Goal: Information Seeking & Learning: Stay updated

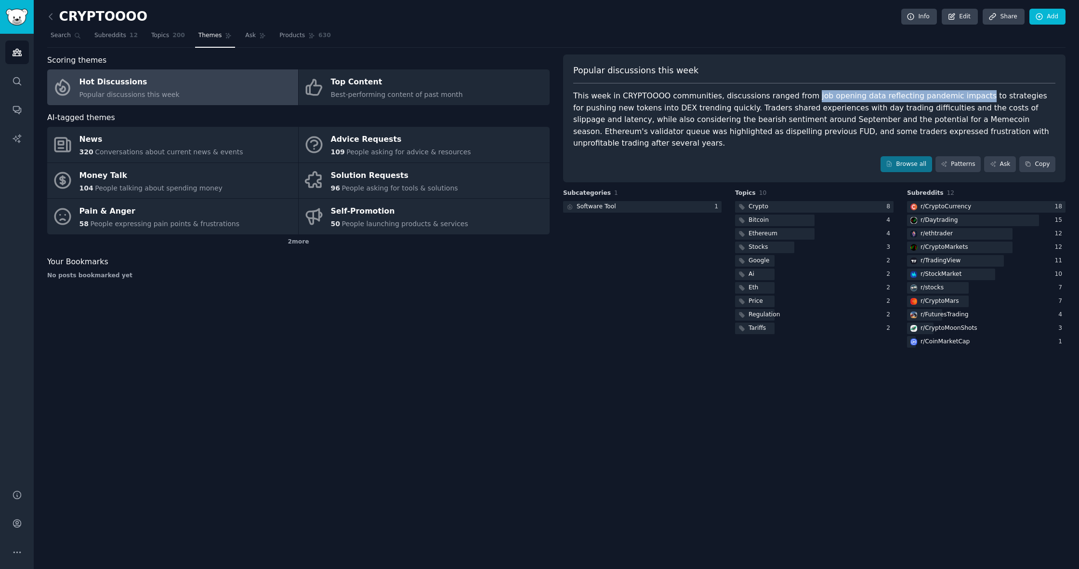
drag, startPoint x: 802, startPoint y: 96, endPoint x: 960, endPoint y: 93, distance: 158.1
click at [960, 93] on div "This week in CRYPTOOOO communities, discussions ranged from job opening data re…" at bounding box center [814, 119] width 482 height 59
copy div "job opening data reflecting pandemic impacts"
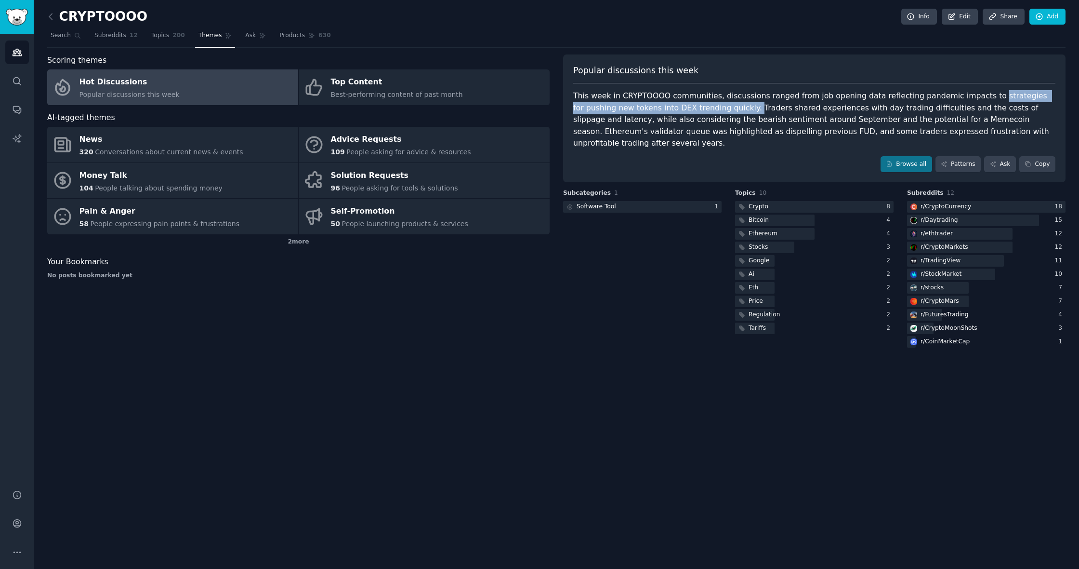
drag, startPoint x: 971, startPoint y: 96, endPoint x: 704, endPoint y: 109, distance: 267.2
click at [704, 109] on div "This week in CRYPTOOOO communities, discussions ranged from job opening data re…" at bounding box center [814, 119] width 482 height 59
copy div "strategies for pushing new tokens into DEX trending quickly."
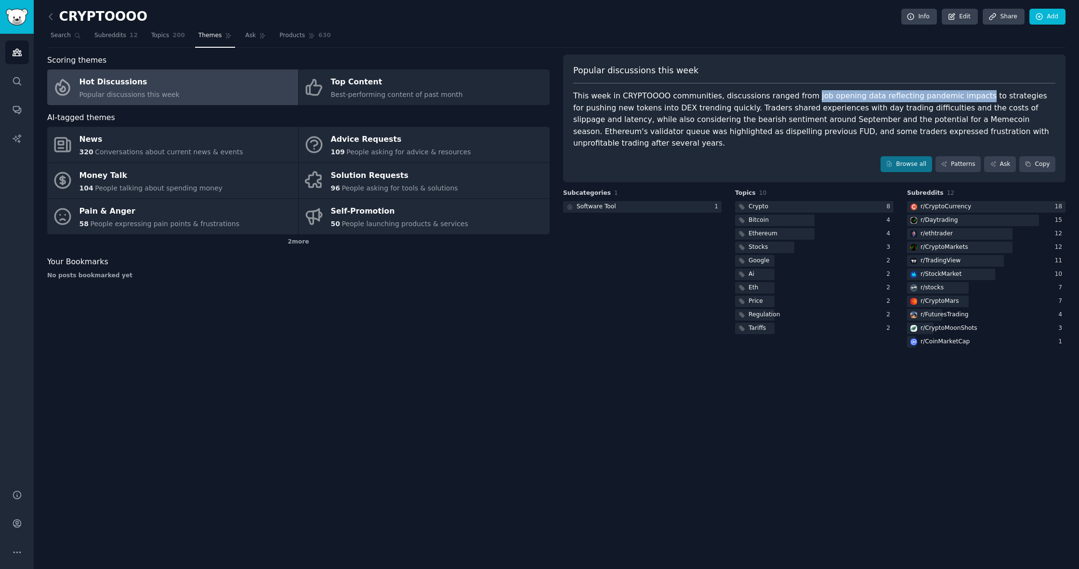
drag, startPoint x: 802, startPoint y: 96, endPoint x: 958, endPoint y: 92, distance: 156.2
click at [958, 92] on div "This week in CRYPTOOOO communities, discussions ranged from job opening data re…" at bounding box center [814, 119] width 482 height 59
copy div "job opening data reflecting pandemic impacts"
